Goal: Task Accomplishment & Management: Use online tool/utility

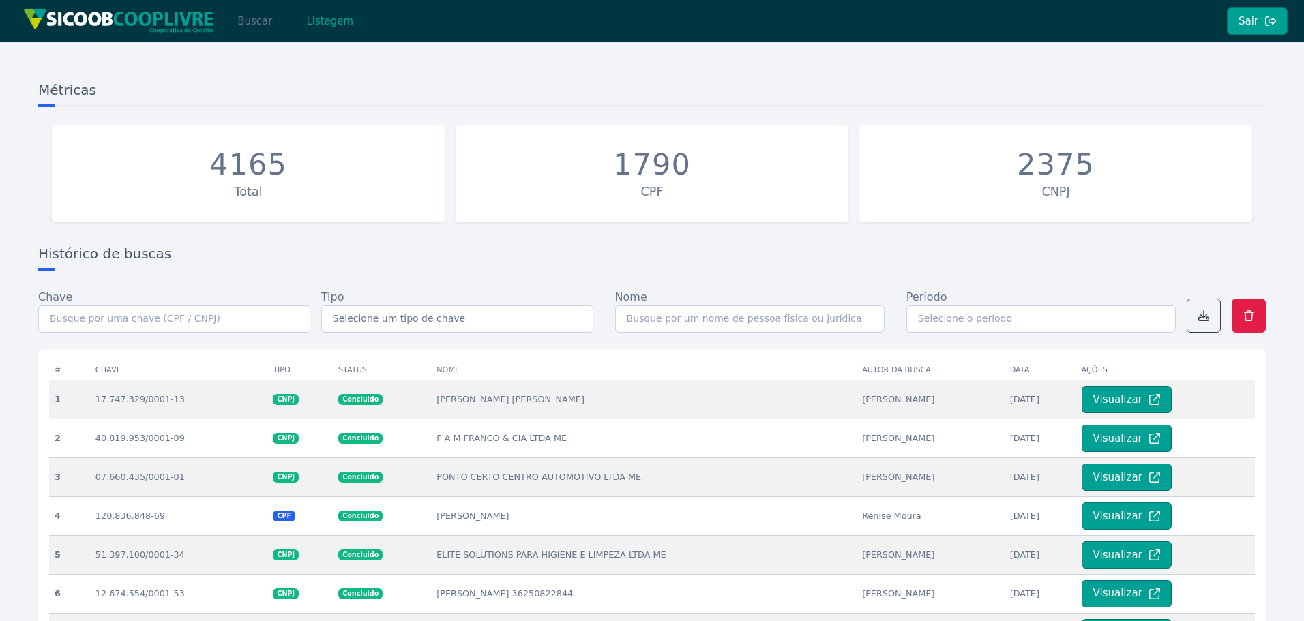
click at [260, 27] on button "Buscar" at bounding box center [255, 21] width 58 height 27
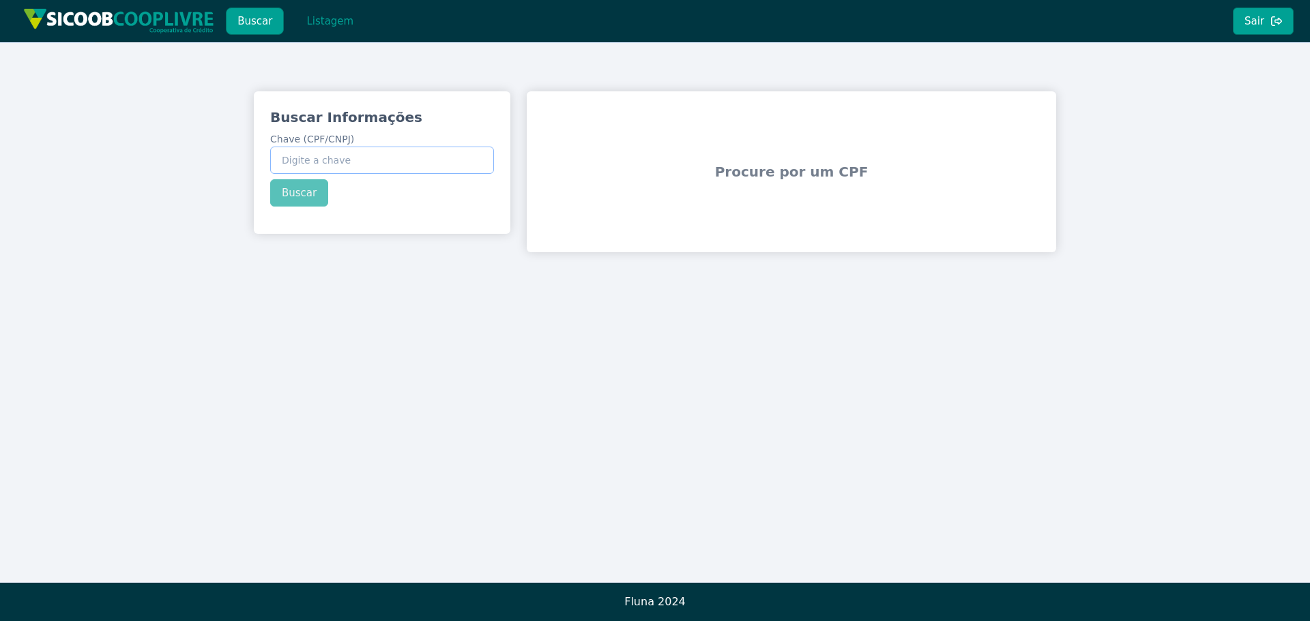
paste input "08.399.692/0001-02"
click at [300, 188] on button "Buscar" at bounding box center [299, 192] width 58 height 27
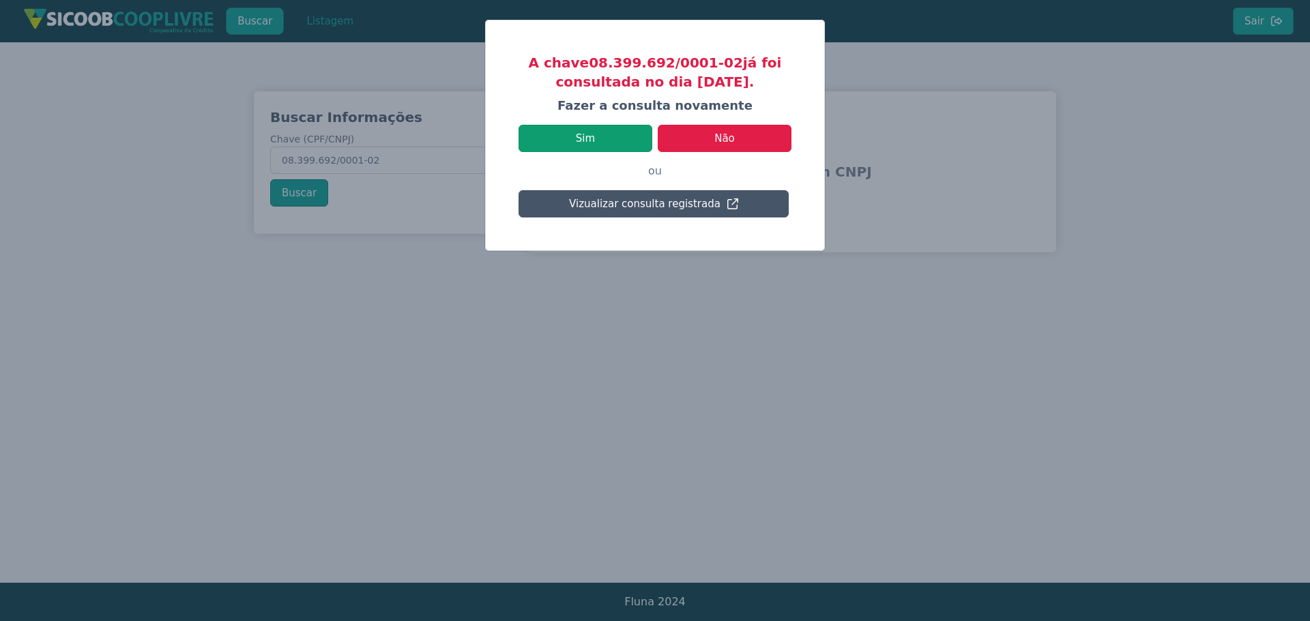
click at [609, 138] on button "Sim" at bounding box center [585, 138] width 134 height 27
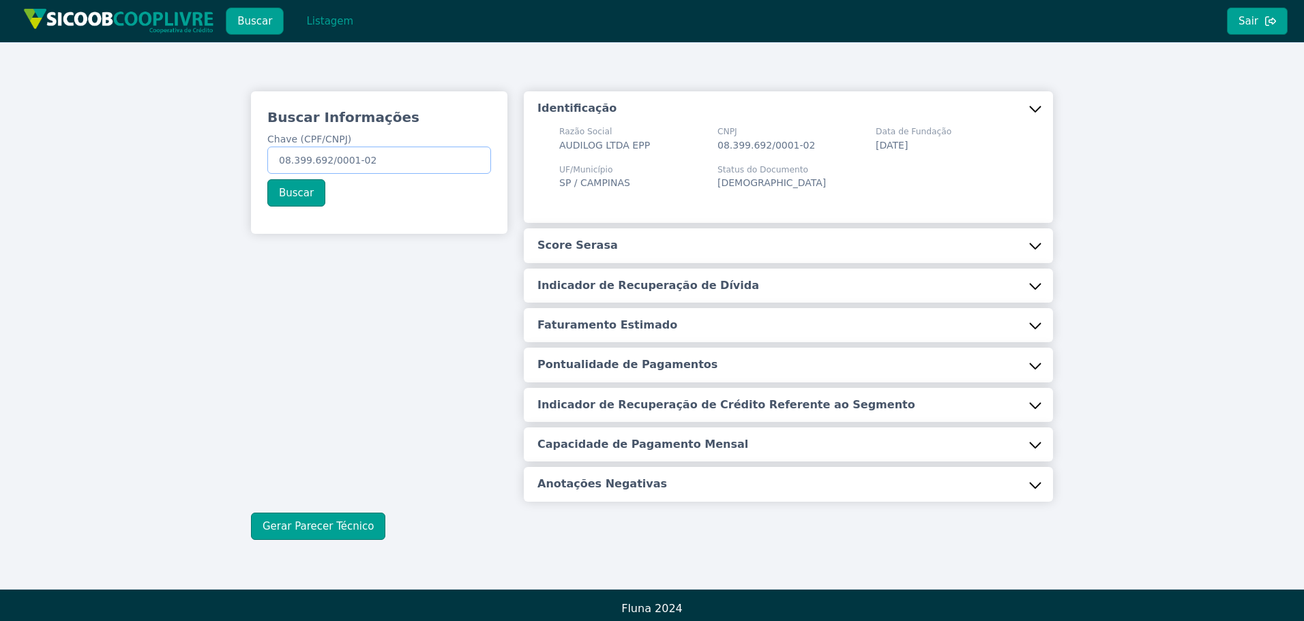
click at [375, 159] on input "08.399.692/0001-02" at bounding box center [379, 160] width 224 height 27
paste input "29.363.326/0001-65"
type input "29.363.326/0001-65"
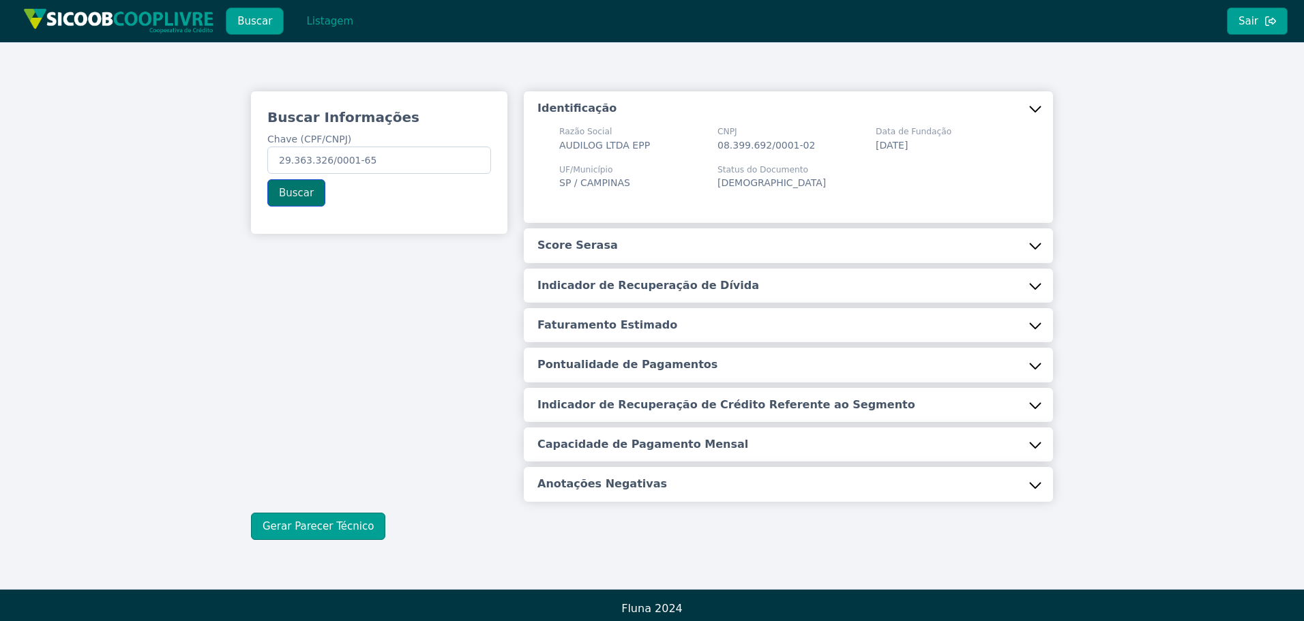
click at [296, 194] on button "Buscar" at bounding box center [296, 192] width 58 height 27
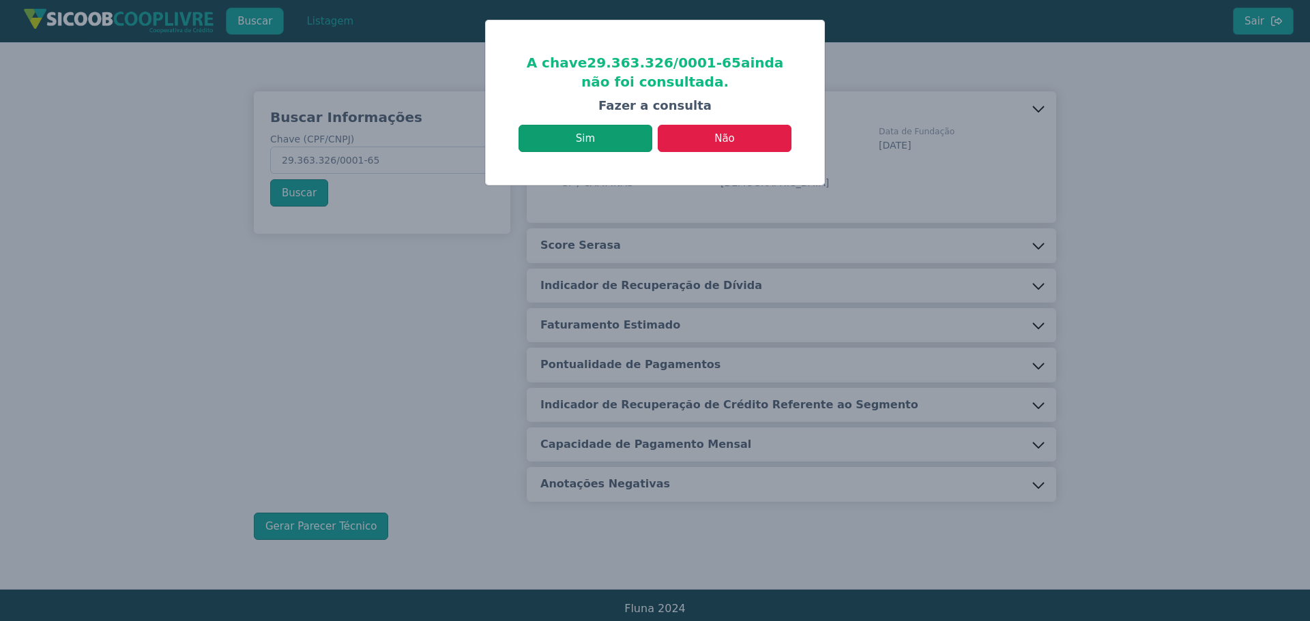
click at [610, 138] on button "Sim" at bounding box center [585, 138] width 134 height 27
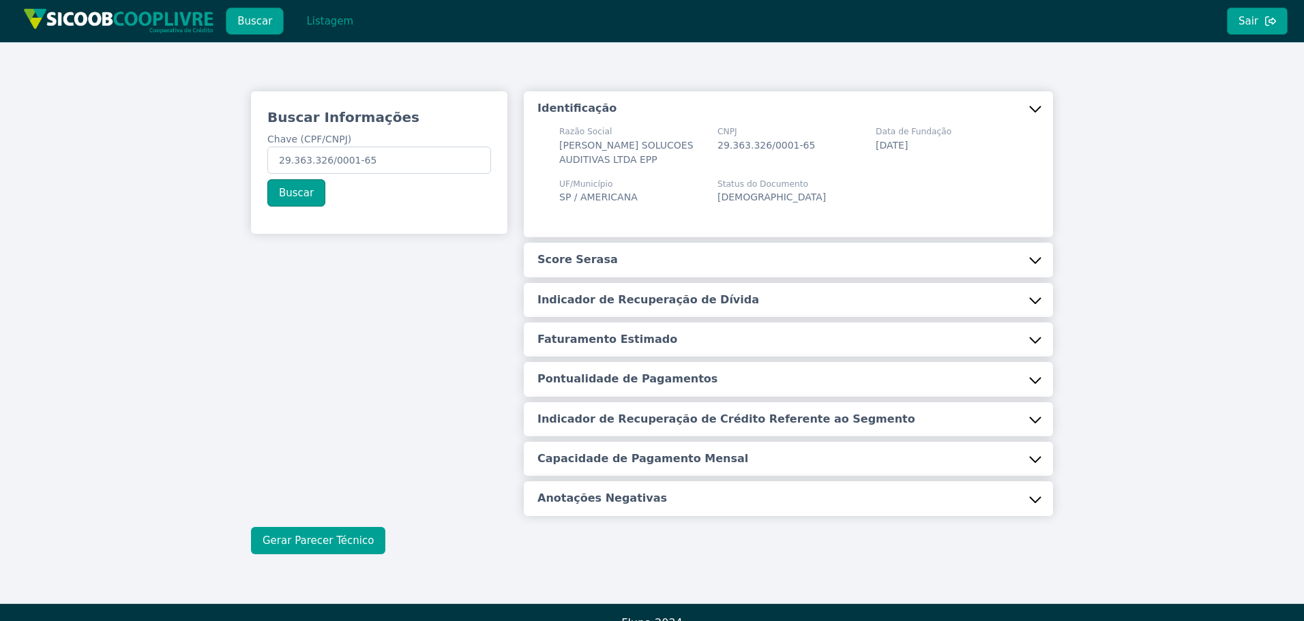
click at [338, 534] on button "Gerar Parecer Técnico" at bounding box center [318, 540] width 134 height 27
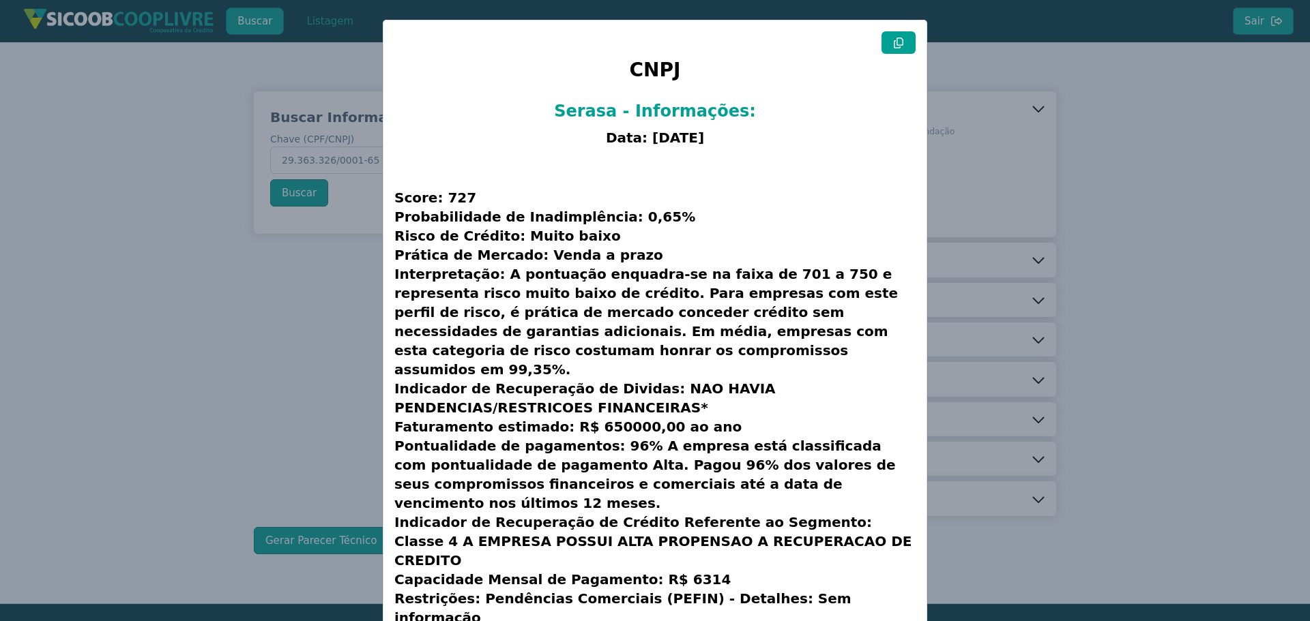
click at [898, 38] on icon at bounding box center [899, 43] width 10 height 11
